Goal: Task Accomplishment & Management: Use online tool/utility

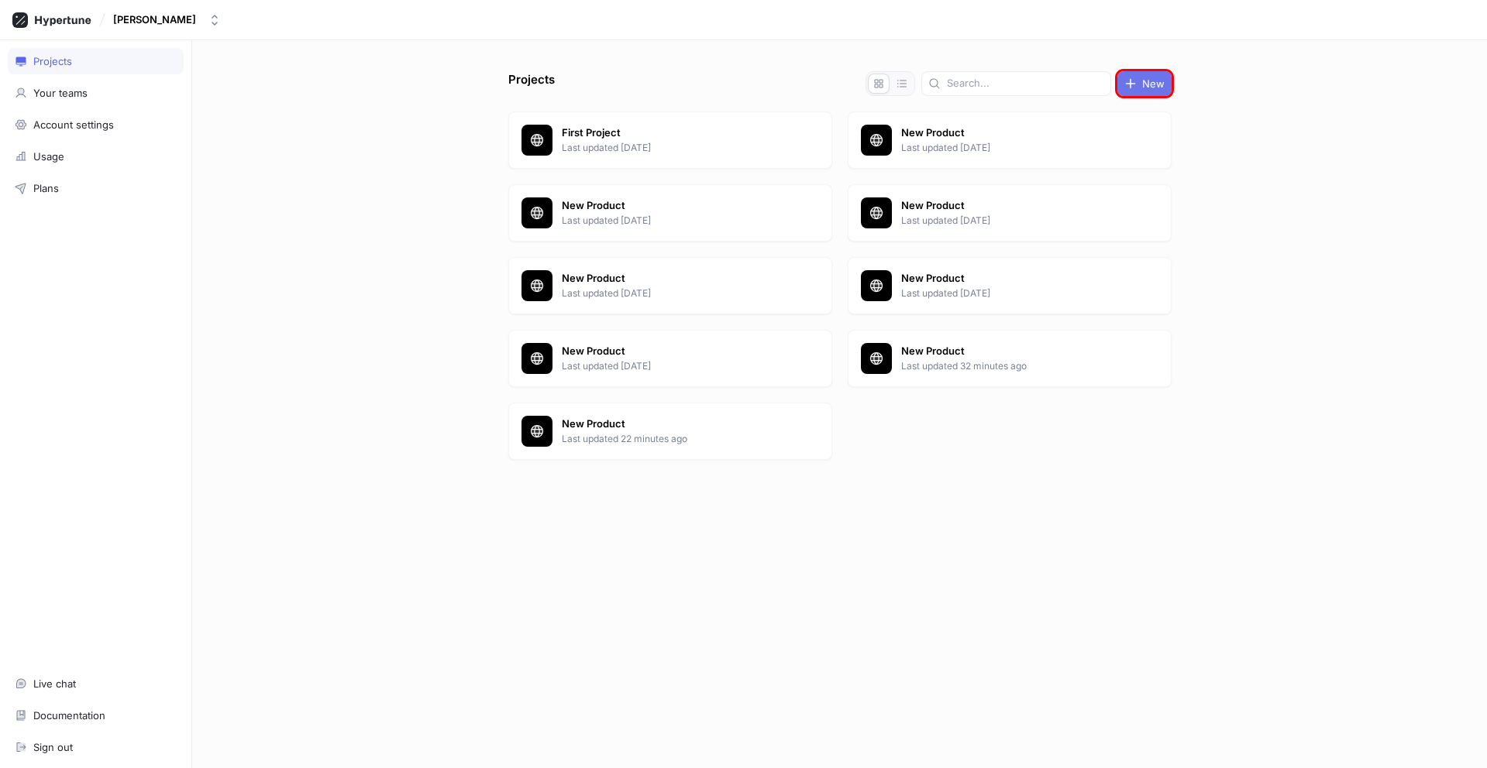
click at [1144, 84] on span "New" at bounding box center [1153, 83] width 22 height 9
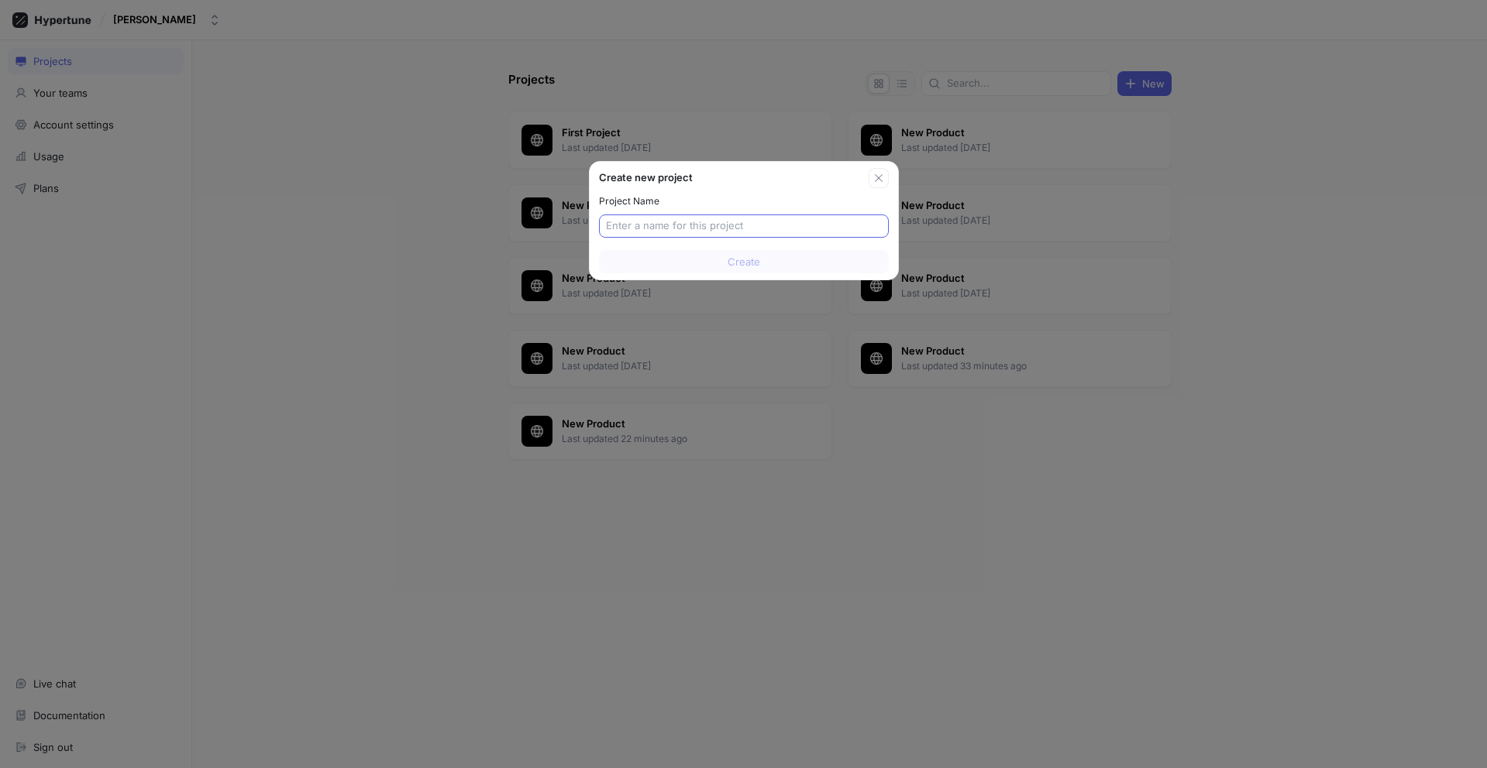
click at [743, 226] on input "text" at bounding box center [744, 225] width 276 height 15
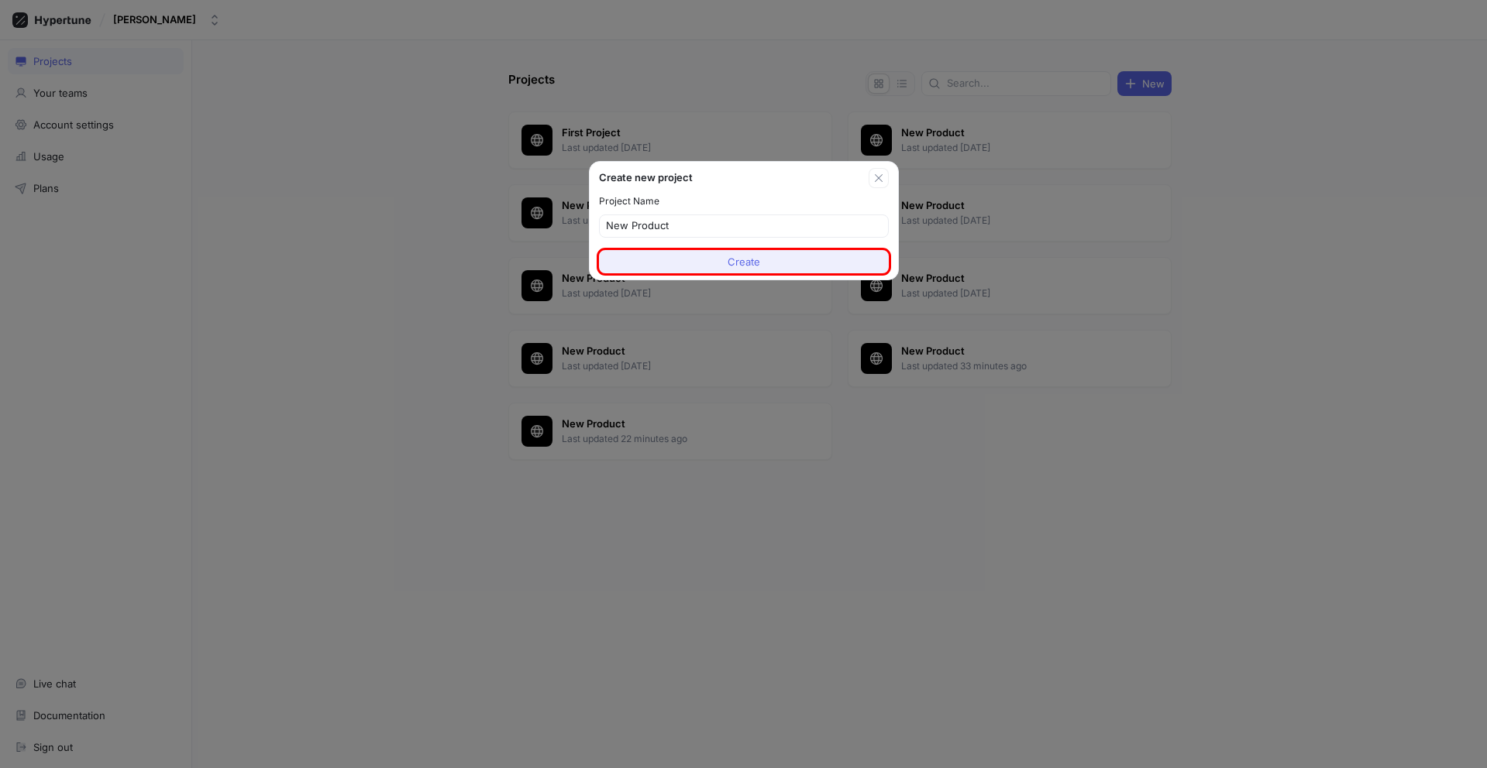
type input "New Product"
click at [743, 262] on span "Create" at bounding box center [743, 261] width 33 height 9
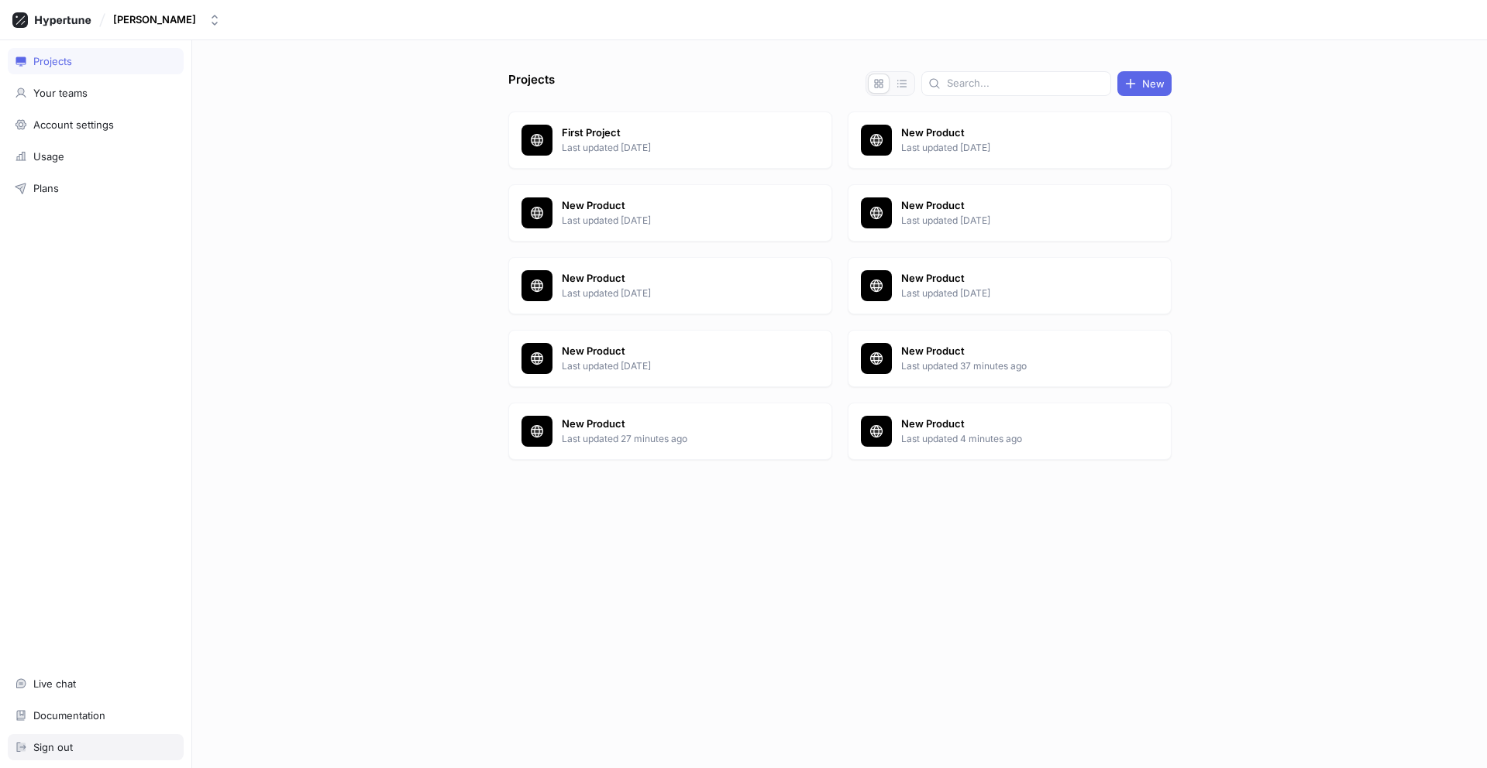
click at [95, 748] on div "Sign out" at bounding box center [96, 747] width 162 height 12
